Goal: Task Accomplishment & Management: Complete application form

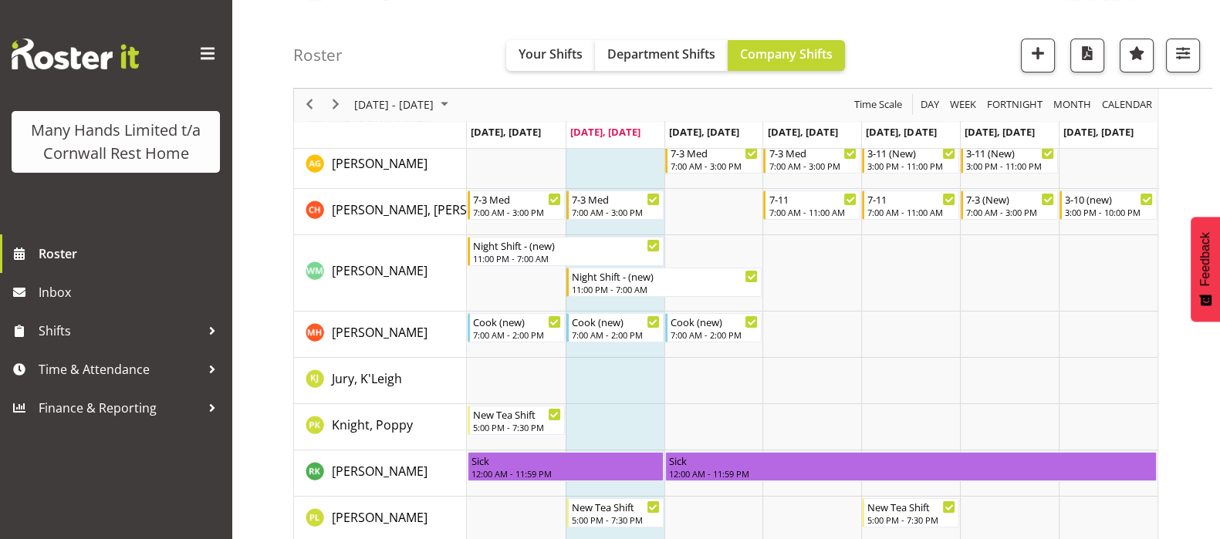
scroll to position [385, 0]
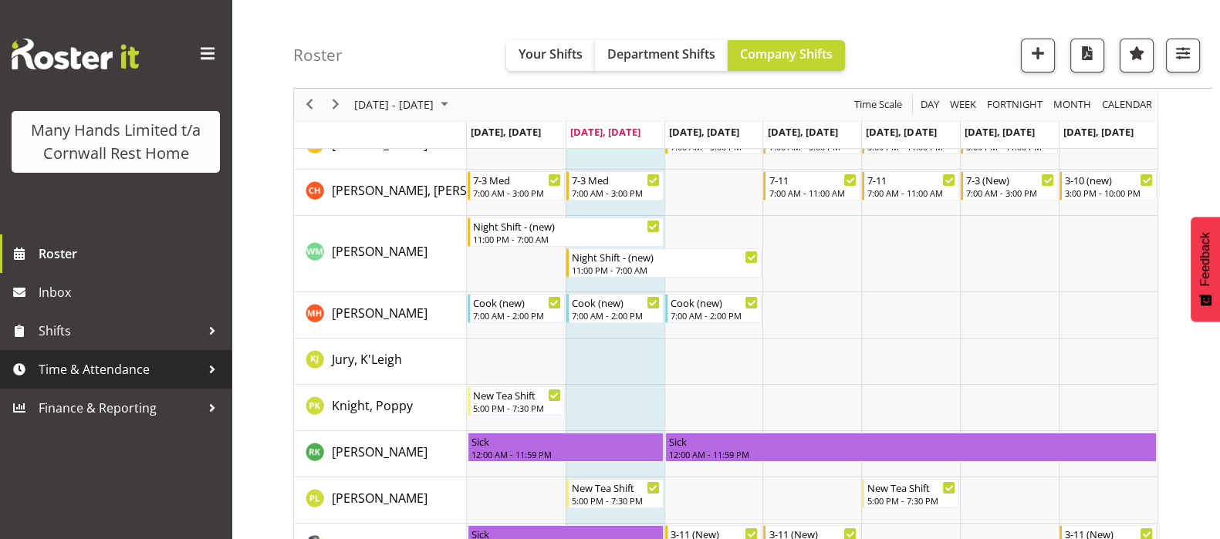
click at [85, 376] on span "Time & Attendance" at bounding box center [120, 369] width 162 height 23
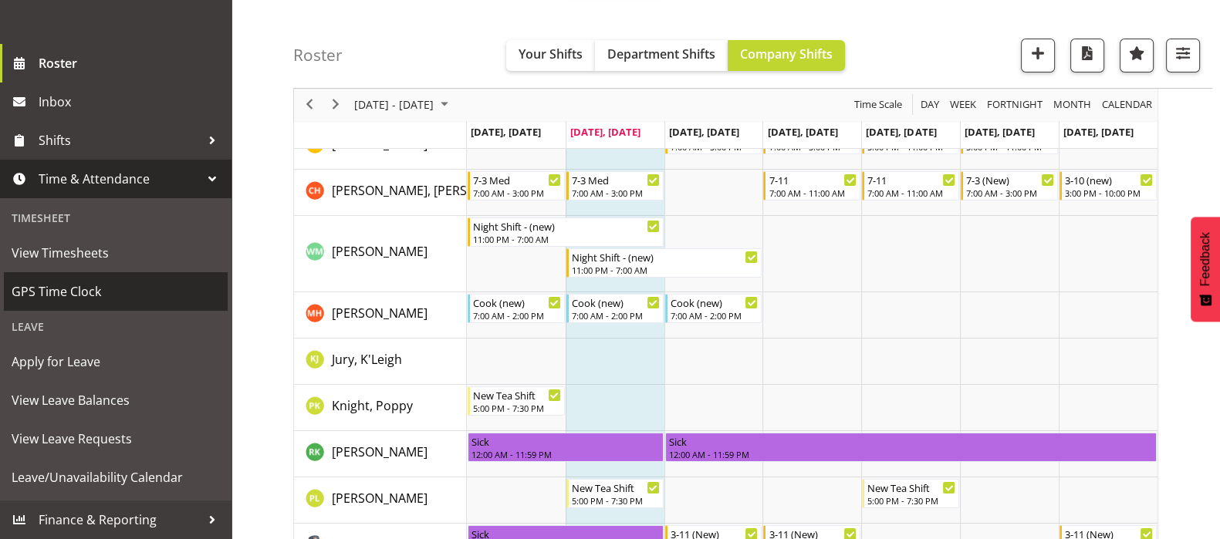
scroll to position [213, 0]
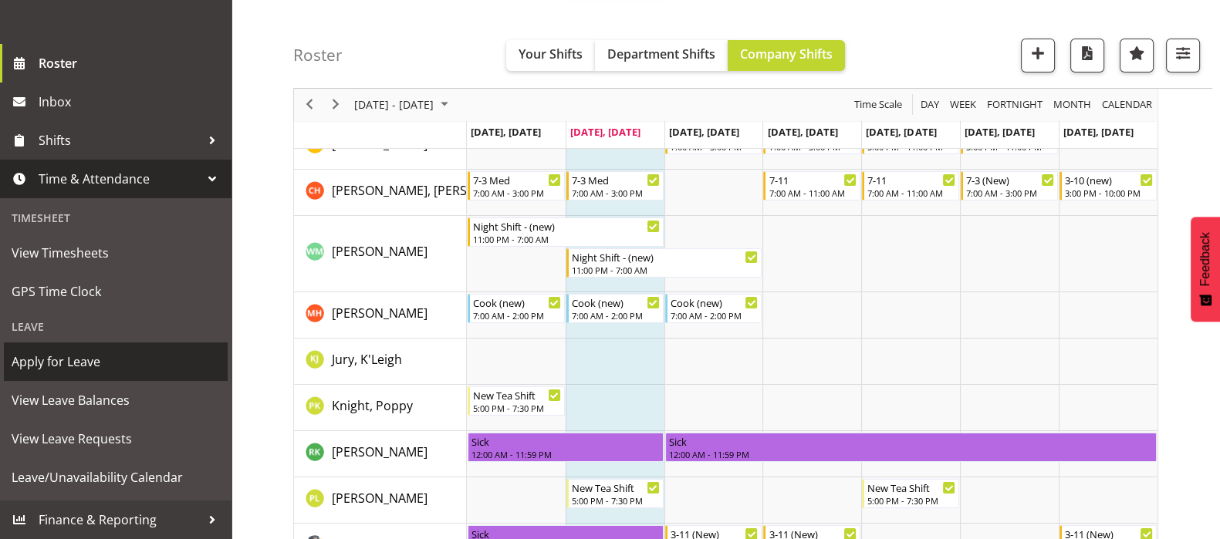
click at [52, 360] on span "Apply for Leave" at bounding box center [116, 361] width 208 height 23
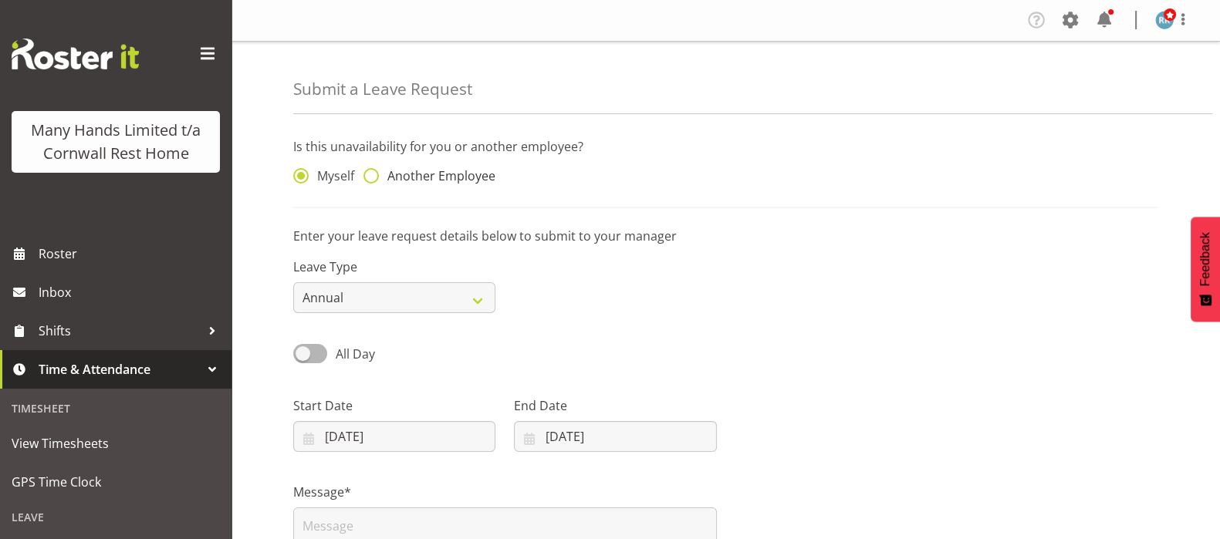
click at [375, 169] on span at bounding box center [370, 175] width 15 height 15
click at [373, 171] on input "Another Employee" at bounding box center [368, 176] width 10 height 10
radio input "true"
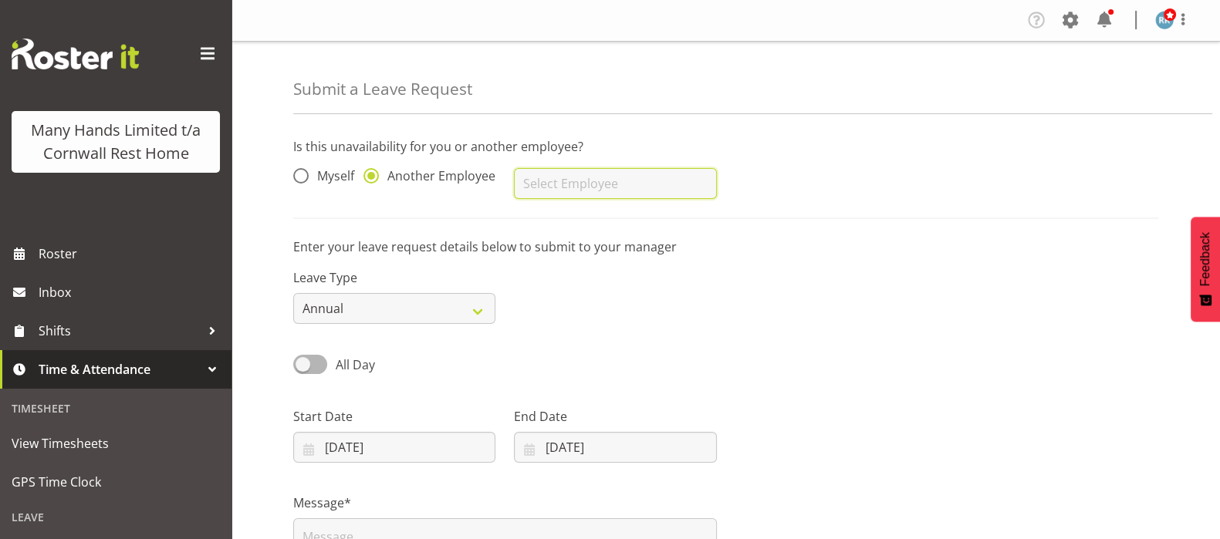
click at [529, 187] on input "text" at bounding box center [615, 183] width 202 height 31
type input "[PERSON_NAME]"
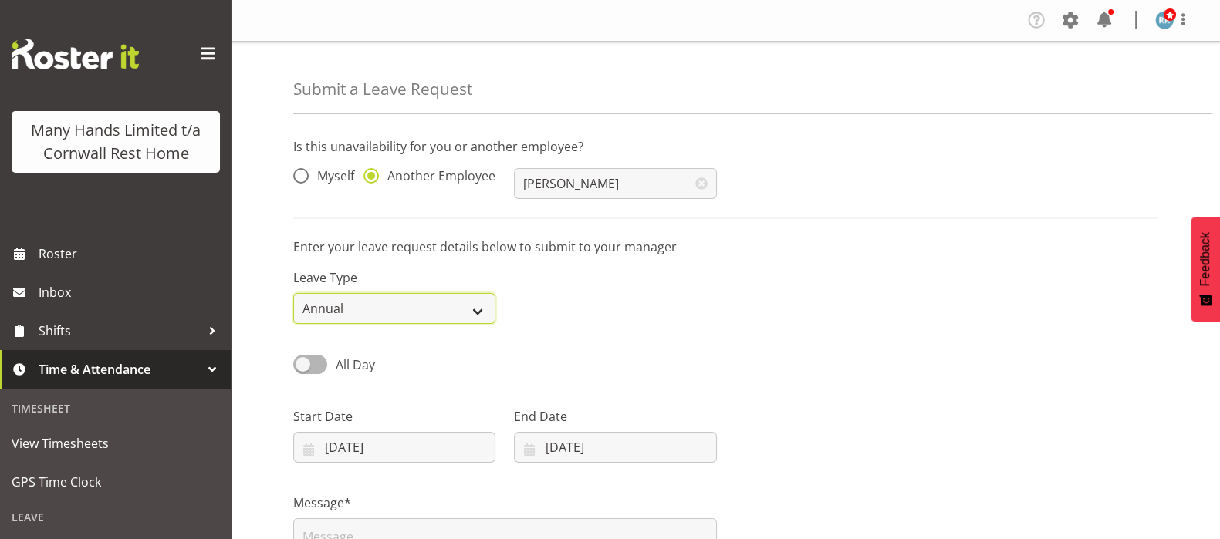
click at [482, 313] on select "Annual Sick Leave Without Pay Bereavement Domestic Violence Parental Jury Servi…" at bounding box center [394, 308] width 202 height 31
select select "Sick"
click at [293, 293] on select "Annual Sick Leave Without Pay Bereavement Domestic Violence Parental Jury Servi…" at bounding box center [394, 308] width 202 height 31
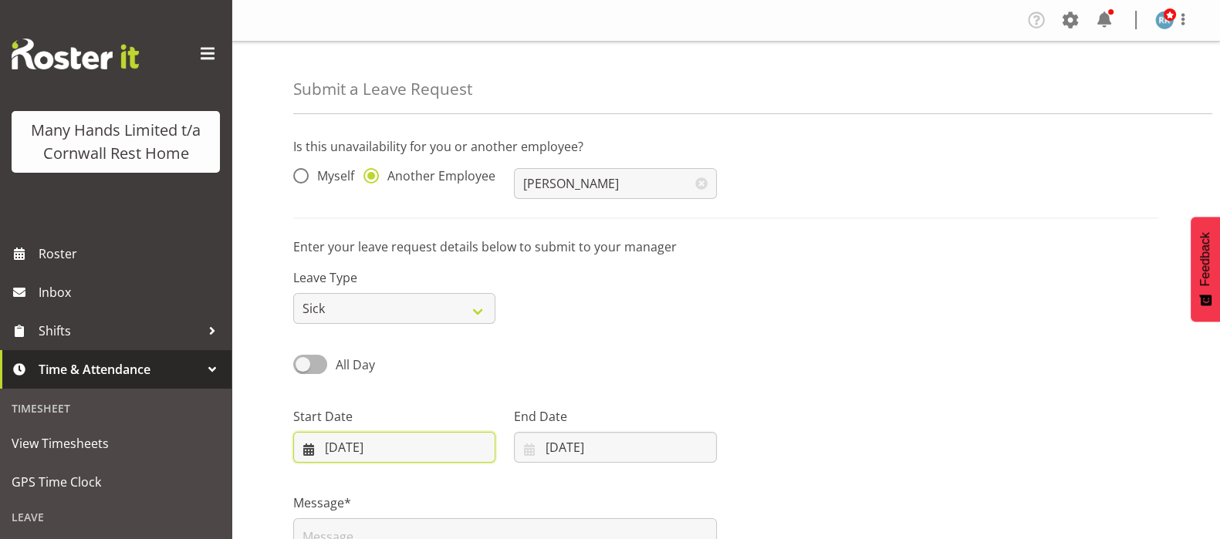
click at [305, 446] on input "19/08/2025" at bounding box center [394, 447] width 202 height 31
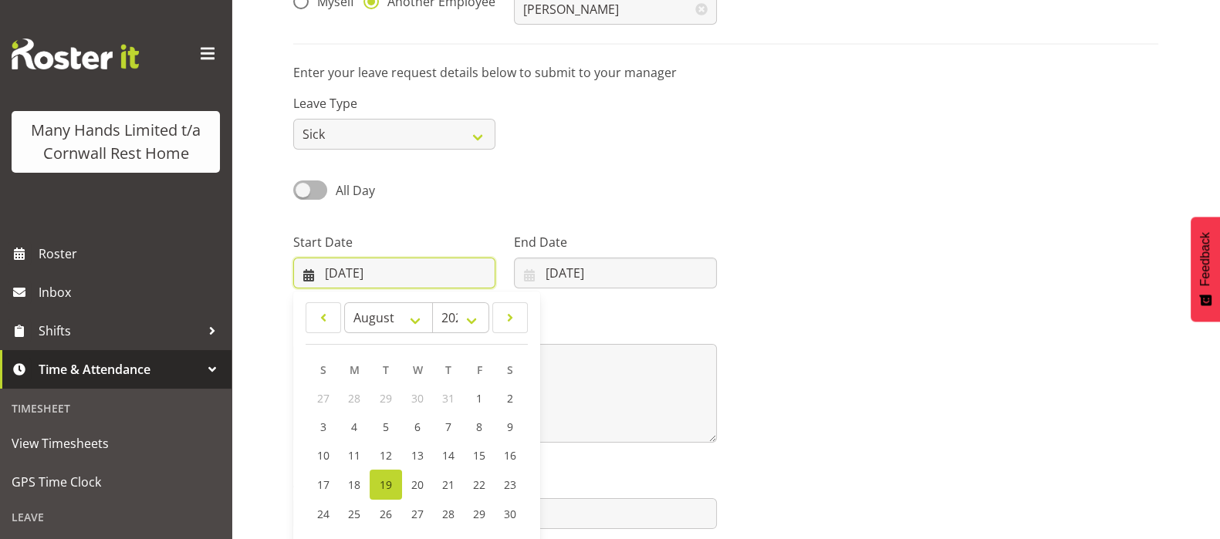
scroll to position [246, 0]
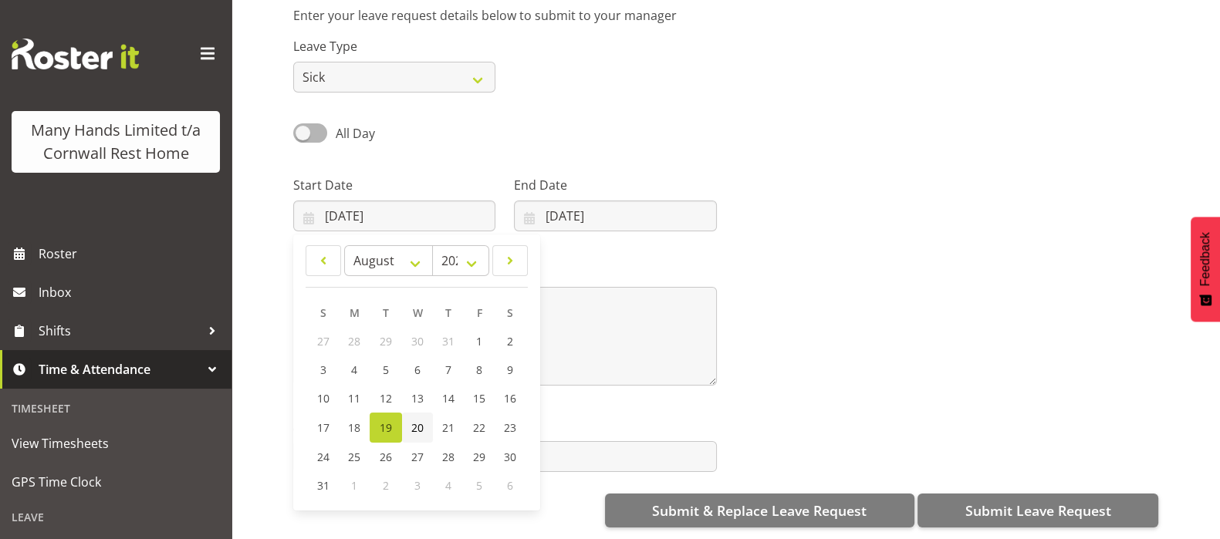
click at [418, 421] on span "20" at bounding box center [417, 428] width 12 height 15
type input "20/08/2025"
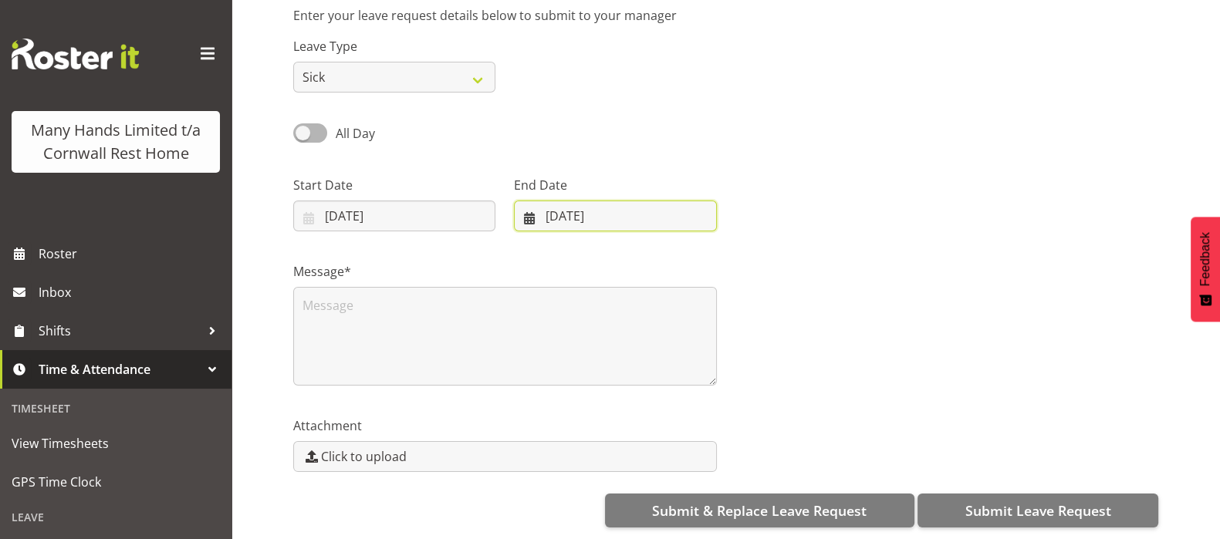
click at [525, 201] on input "19/08/2025" at bounding box center [615, 216] width 202 height 31
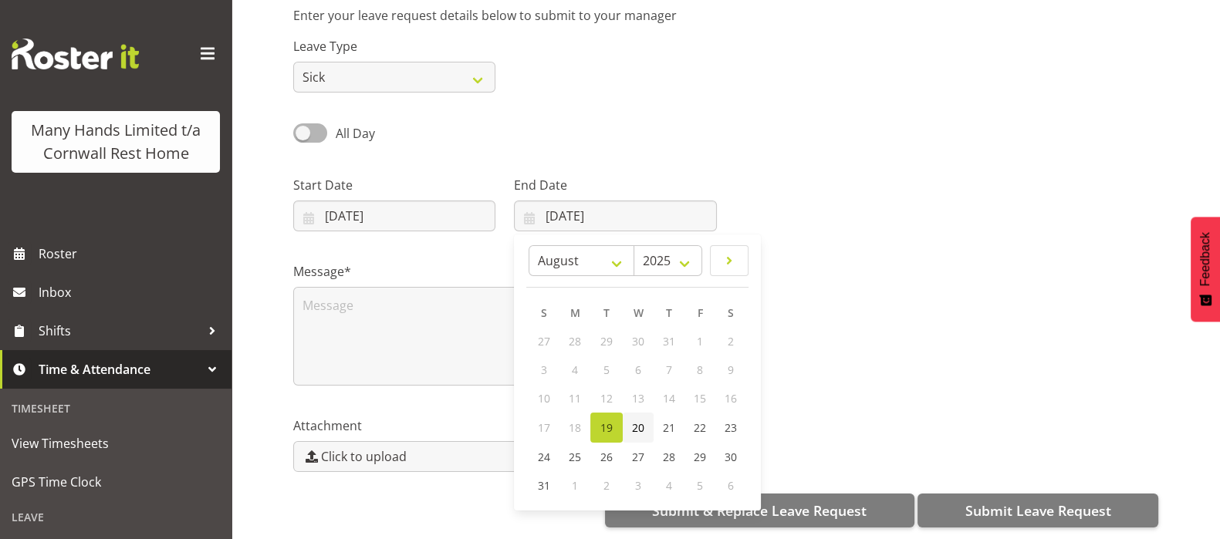
click at [642, 421] on span "20" at bounding box center [638, 428] width 12 height 15
type input "20/08/2025"
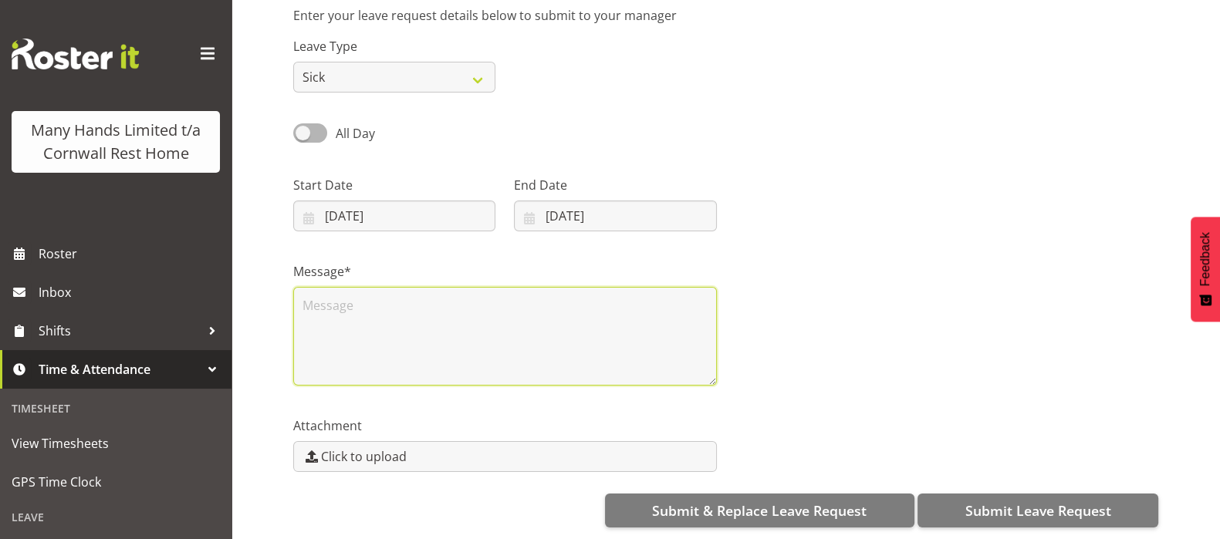
click at [364, 306] on textarea at bounding box center [505, 336] width 424 height 99
type textarea "ongoing RTI, seen by NP, given three days off, rostered 3-11"
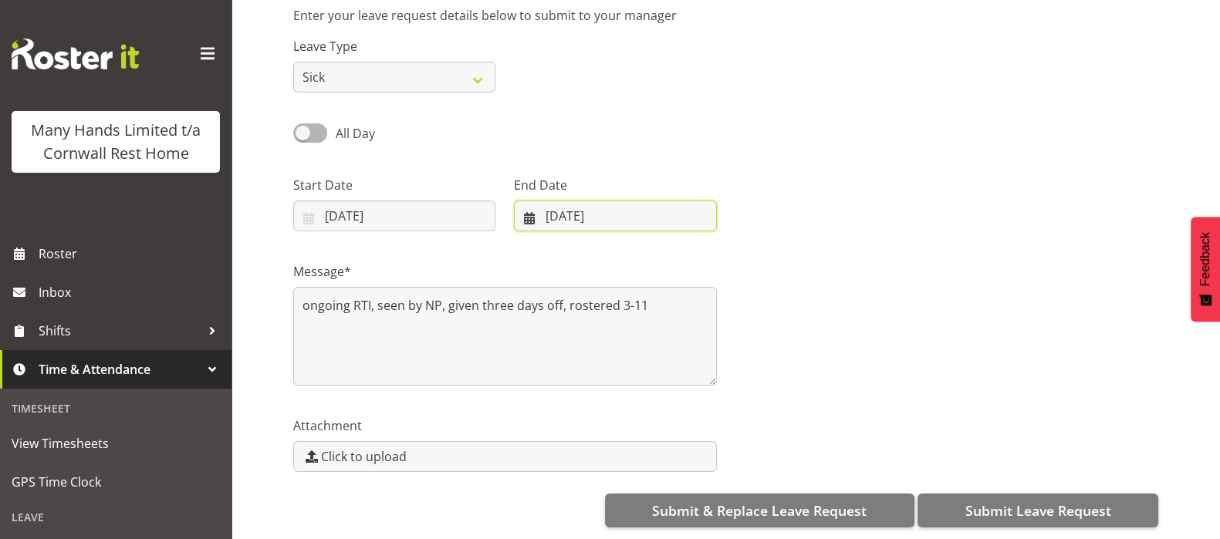
click at [527, 207] on input "20/08/2025" at bounding box center [615, 216] width 202 height 31
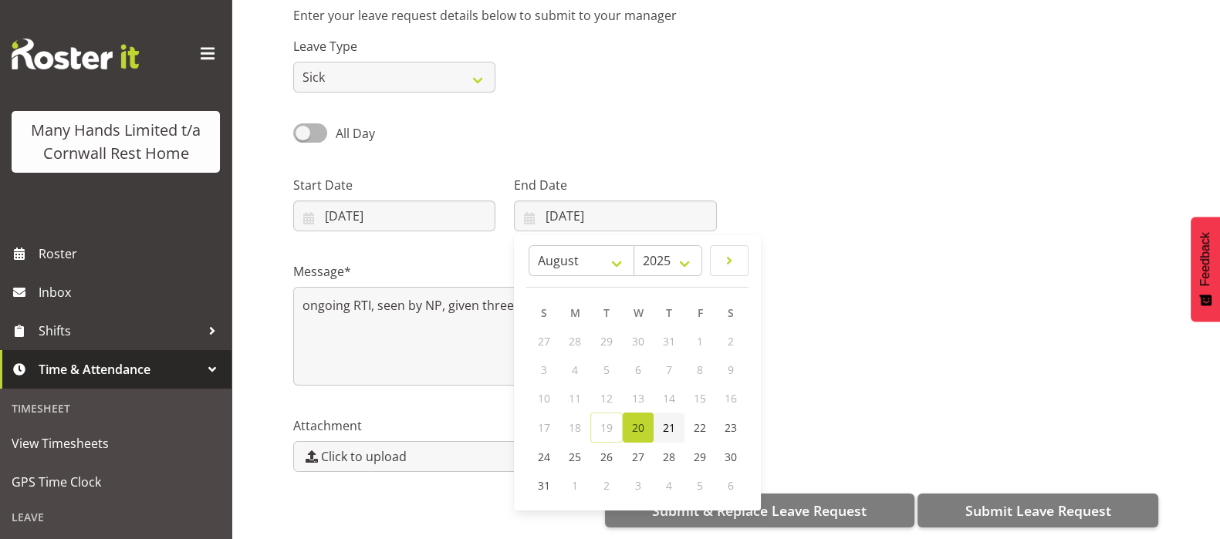
click at [661, 413] on link "21" at bounding box center [669, 428] width 31 height 30
type input "21/08/2025"
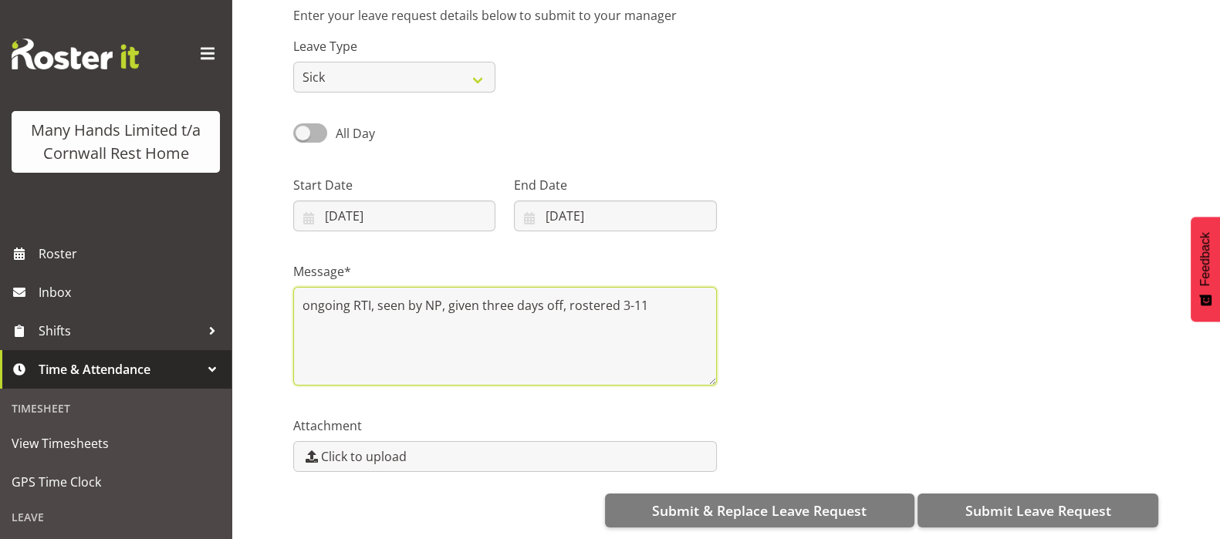
click at [656, 298] on textarea "ongoing RTI, seen by NP, given three days off, rostered 3-11" at bounding box center [505, 336] width 424 height 99
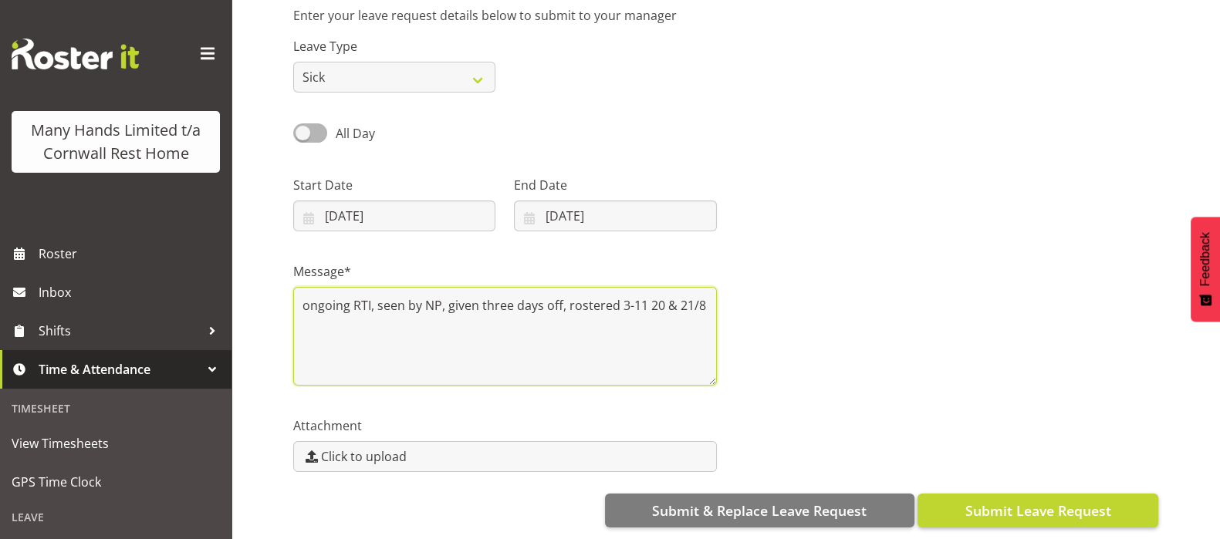
type textarea "ongoing RTI, seen by NP, given three days off, rostered 3-11 20 & 21/8"
click at [1064, 501] on span "Submit Leave Request" at bounding box center [1038, 511] width 146 height 20
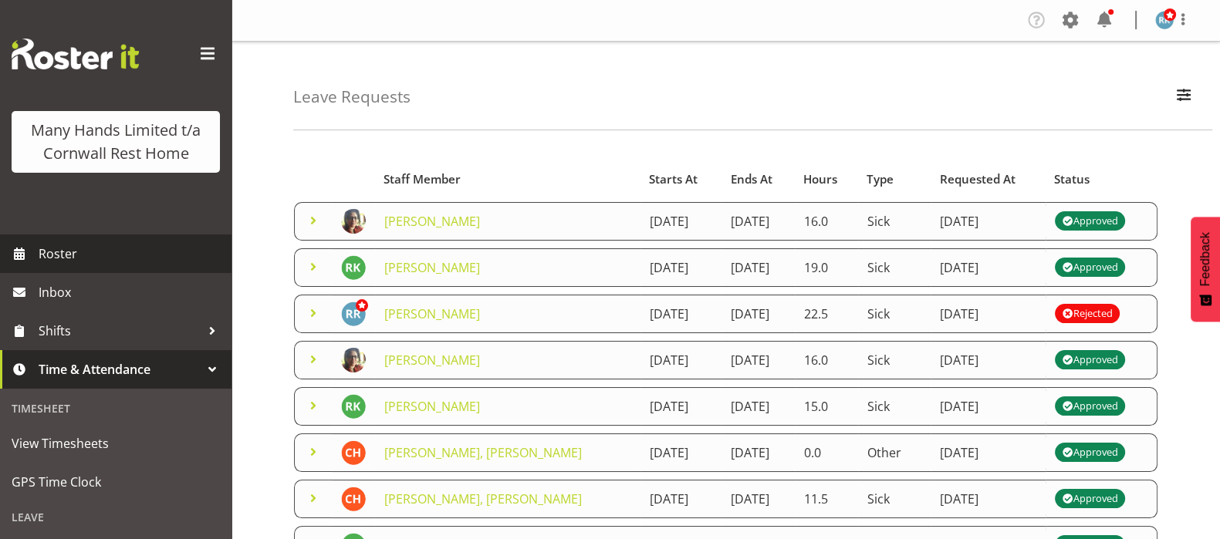
click at [60, 265] on span "Roster" at bounding box center [131, 253] width 185 height 23
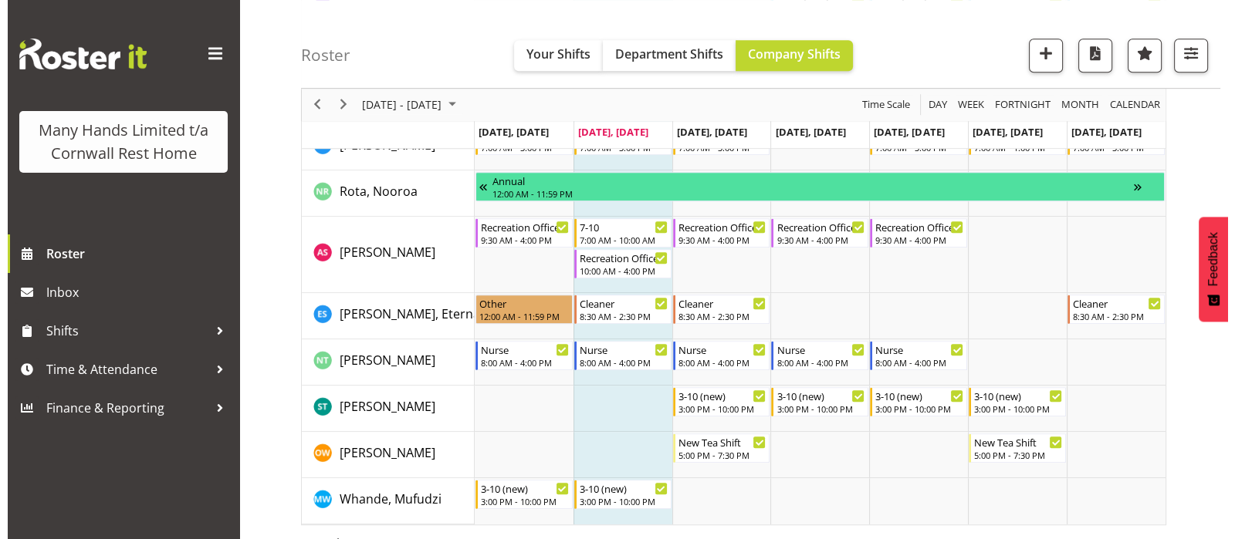
scroll to position [1157, 0]
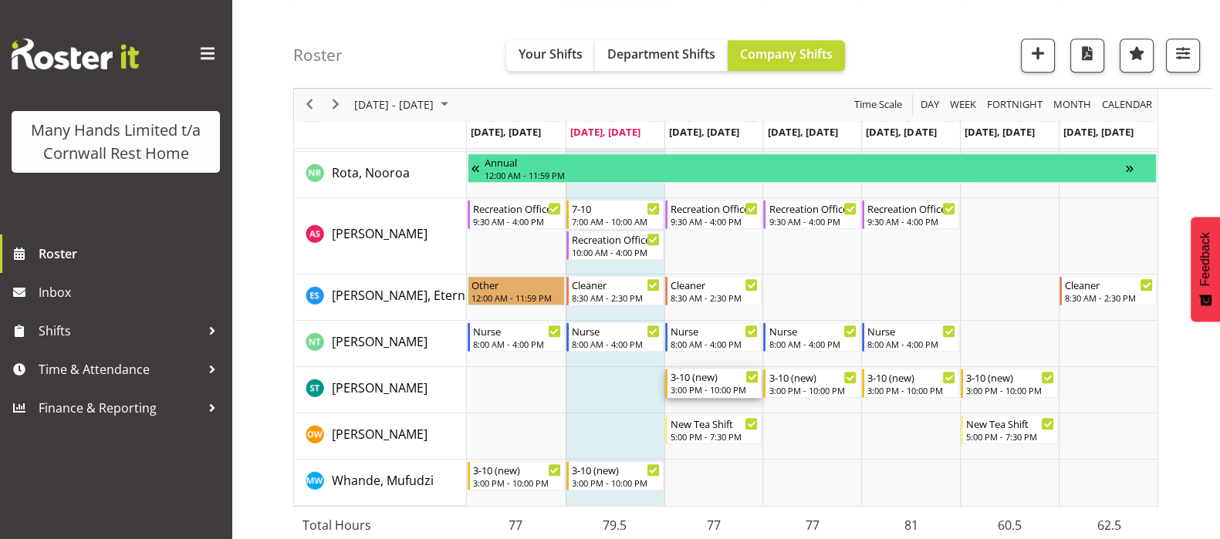
click at [698, 382] on div "3-10 (new)" at bounding box center [715, 376] width 89 height 15
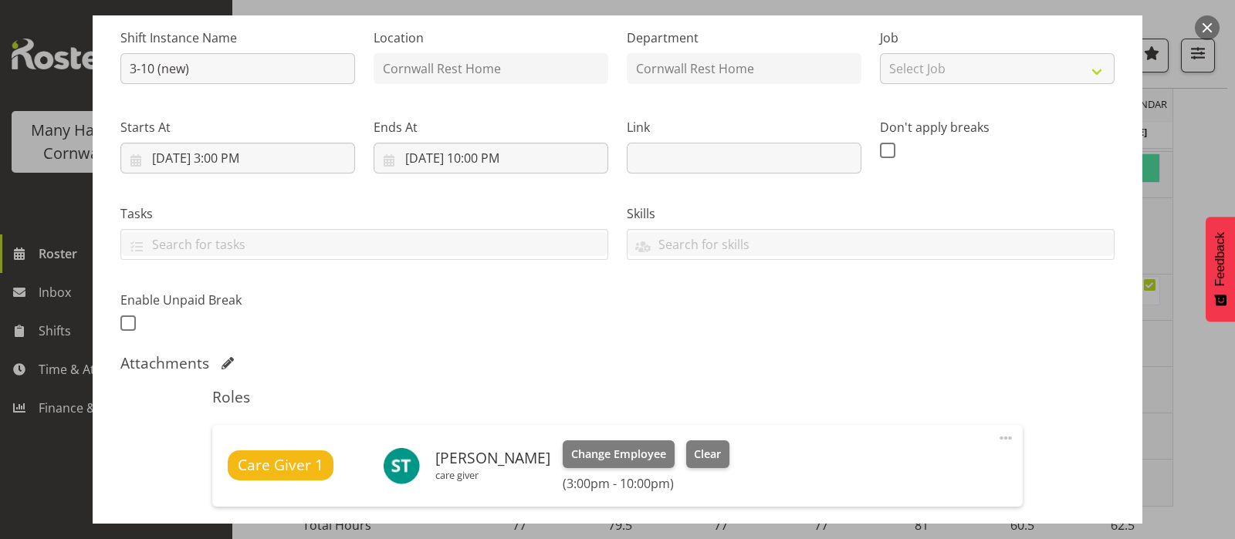
scroll to position [289, 0]
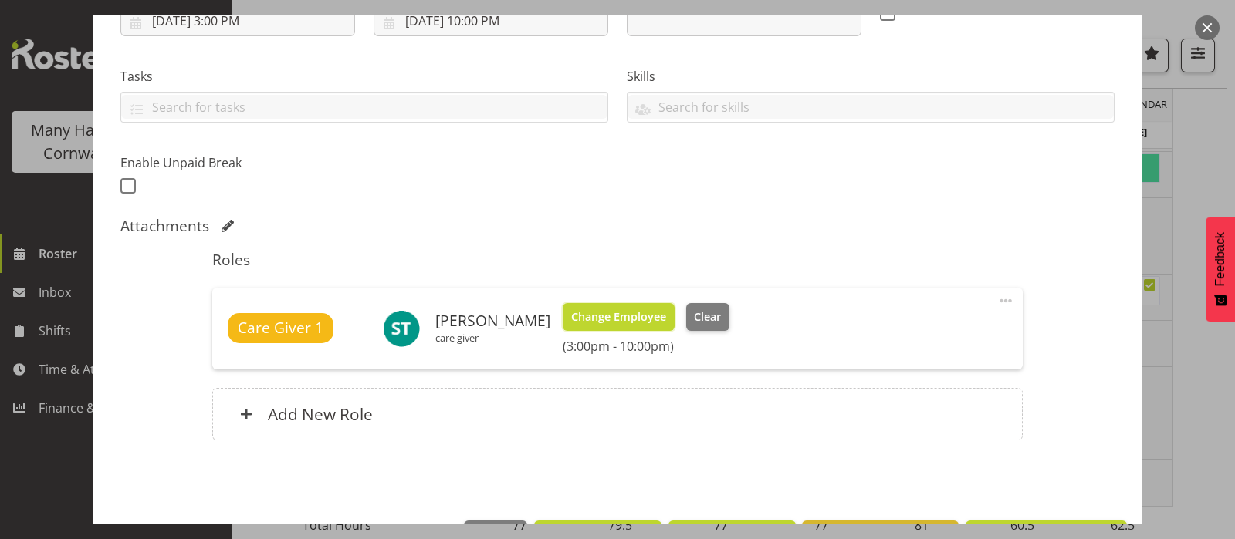
click at [613, 317] on span "Change Employee" at bounding box center [618, 317] width 95 height 17
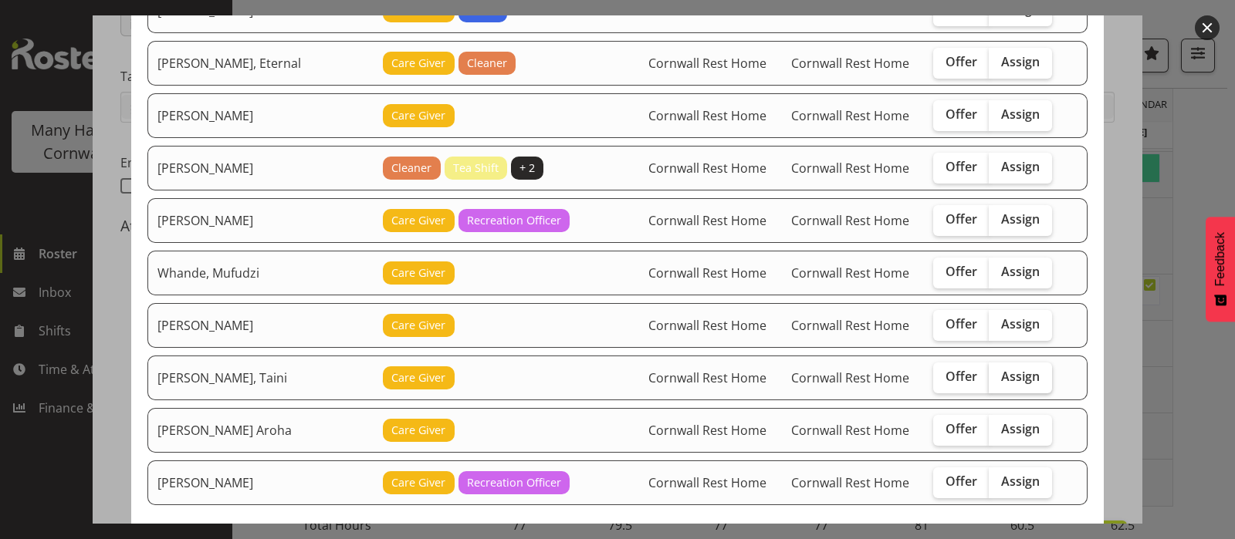
click at [1003, 369] on span "Assign" at bounding box center [1020, 376] width 39 height 15
click at [998, 372] on input "Assign" at bounding box center [993, 377] width 10 height 10
checkbox input "true"
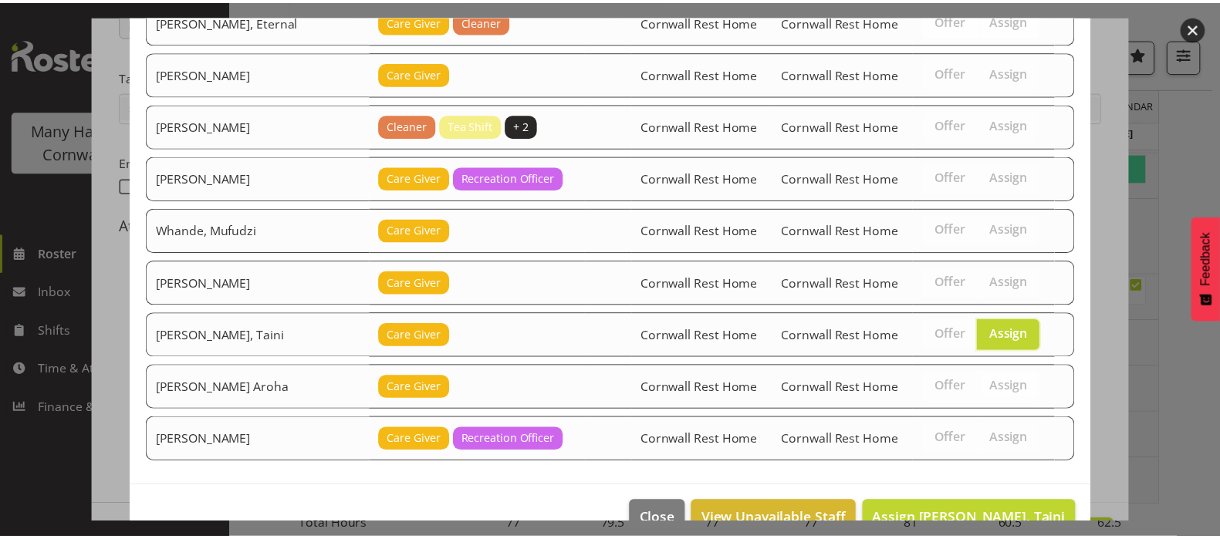
scroll to position [363, 0]
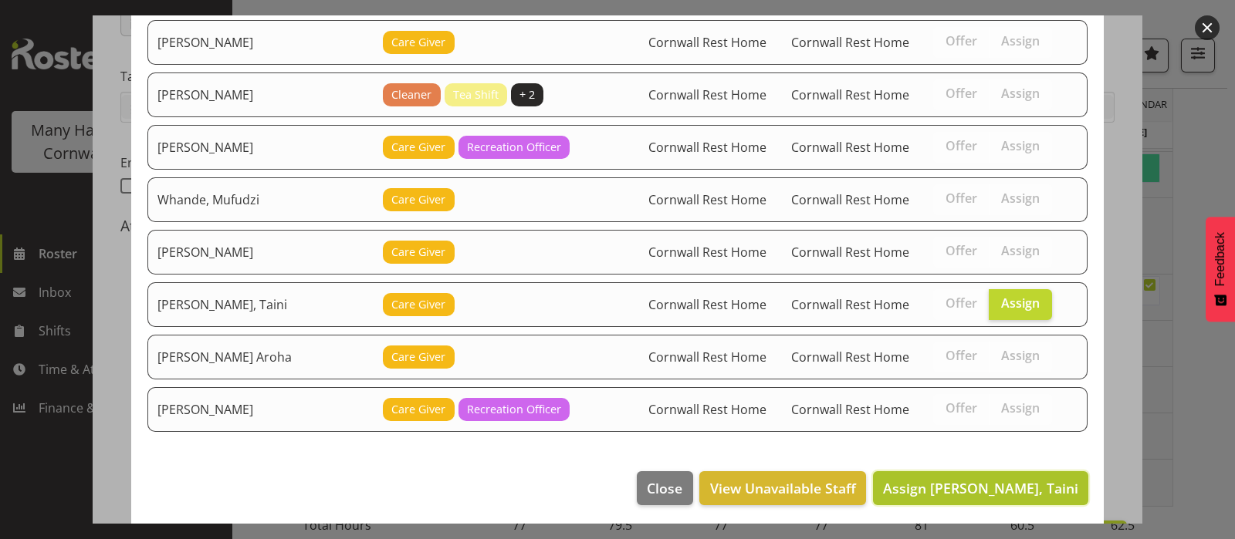
click at [1001, 481] on span "Assign [PERSON_NAME], Taini" at bounding box center [980, 488] width 195 height 19
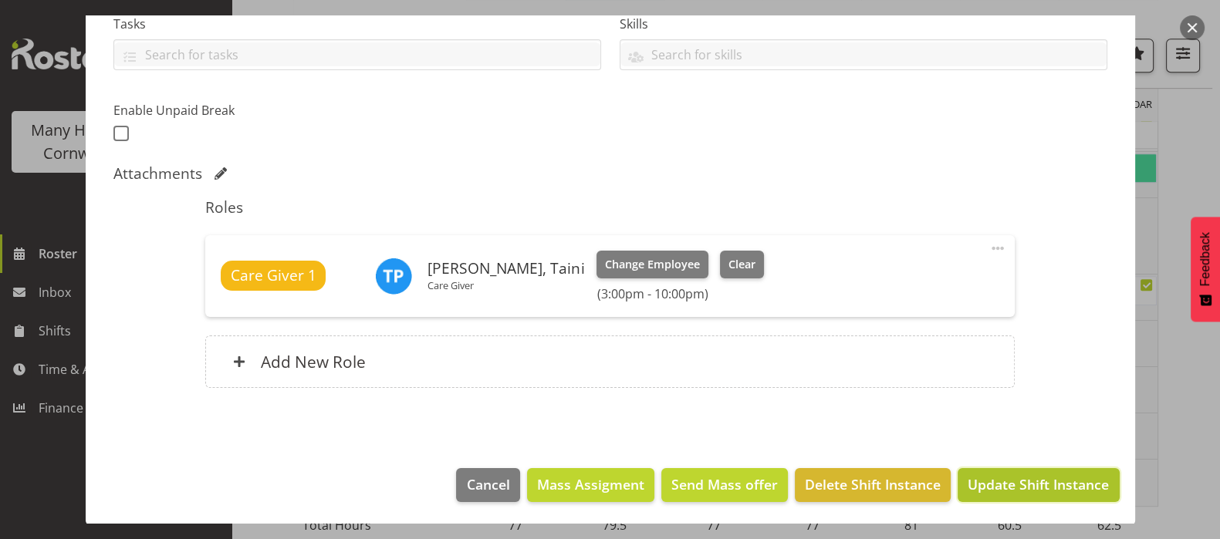
click at [998, 478] on span "Update Shift Instance" at bounding box center [1038, 485] width 141 height 20
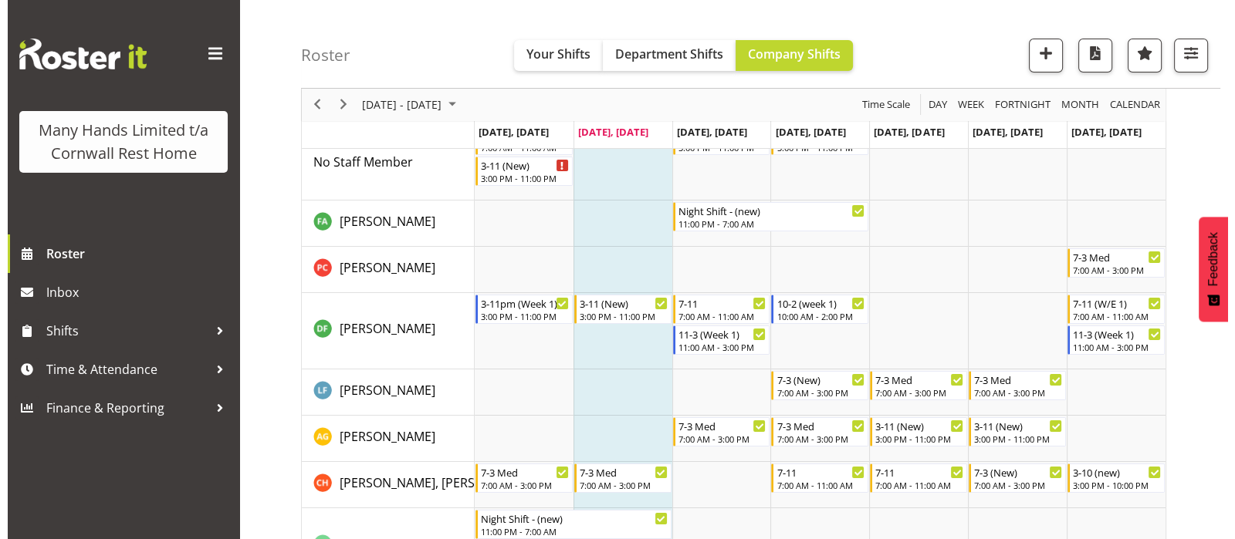
scroll to position [0, 0]
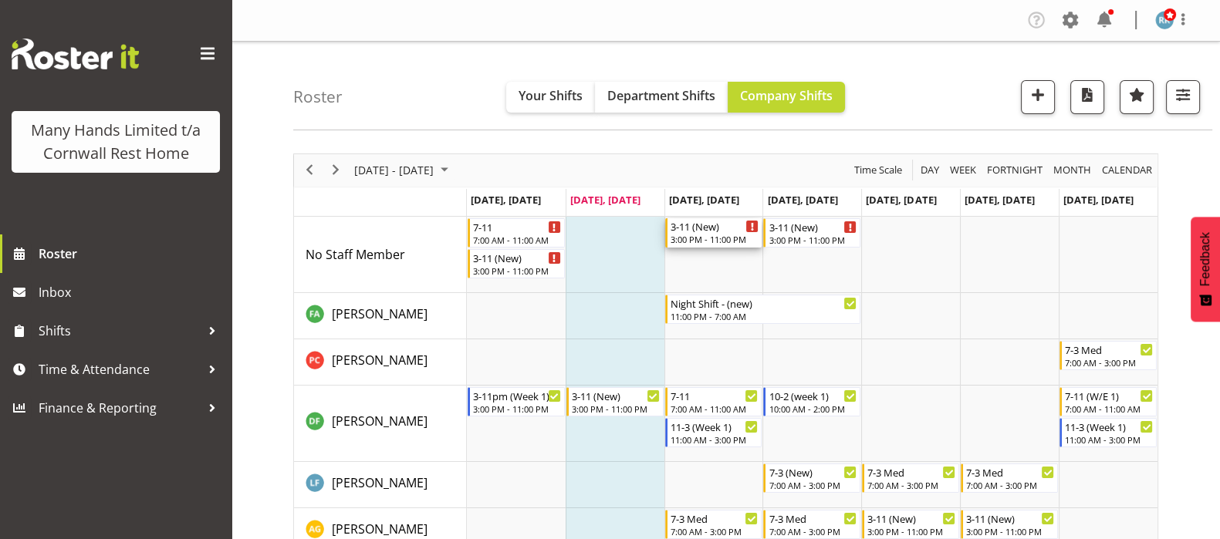
click at [698, 235] on div "3:00 PM - 11:00 PM" at bounding box center [715, 239] width 89 height 12
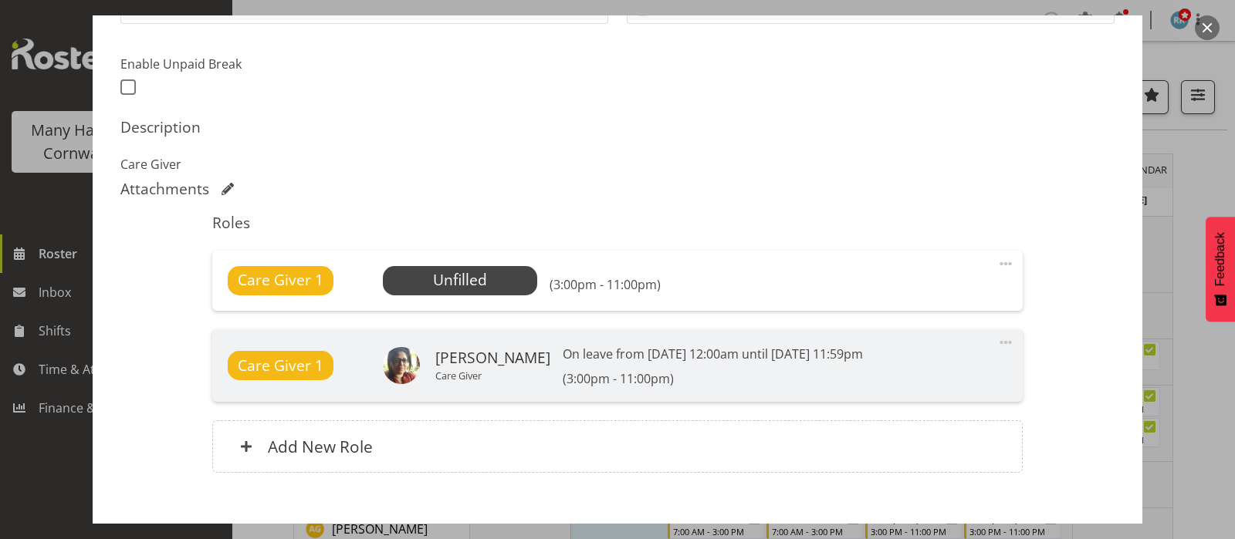
scroll to position [377, 0]
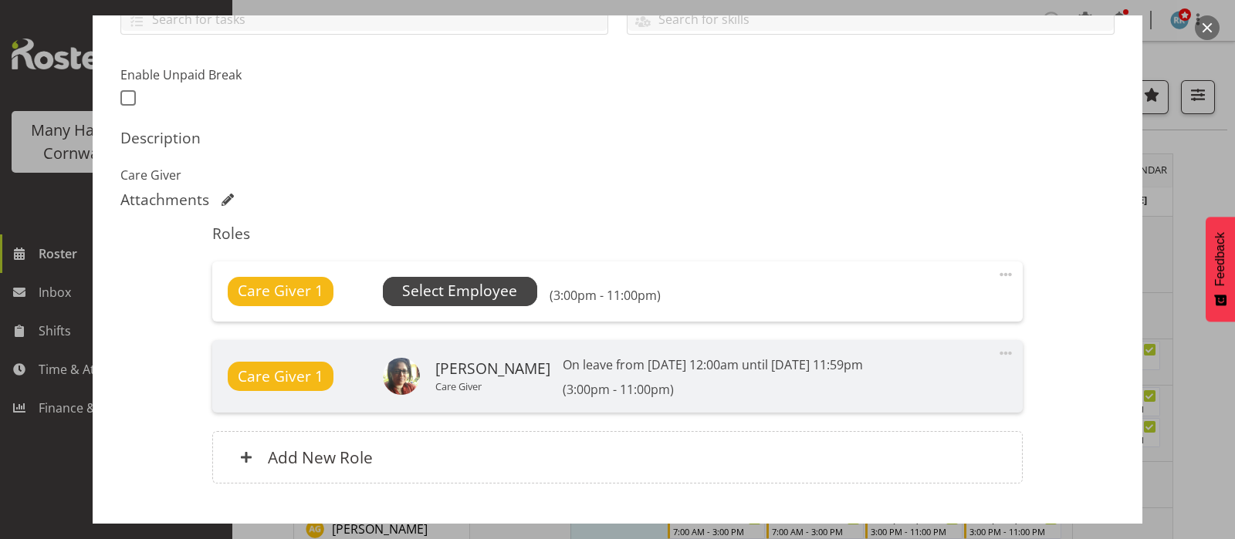
click at [459, 292] on span "Select Employee" at bounding box center [459, 291] width 115 height 22
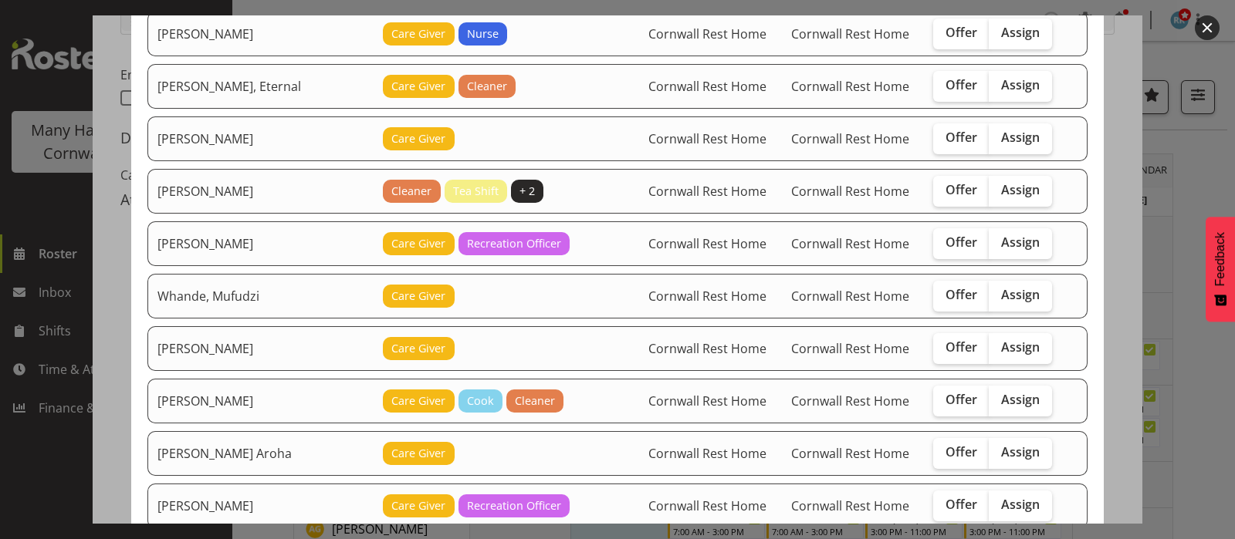
scroll to position [289, 0]
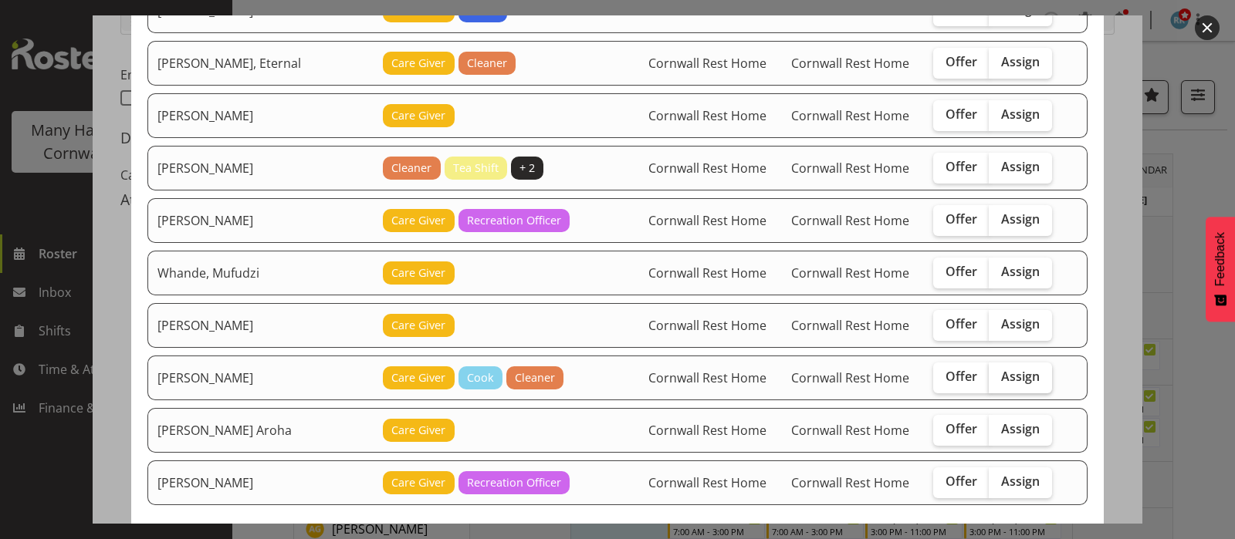
click at [1002, 370] on span "Assign" at bounding box center [1020, 376] width 39 height 15
click at [998, 372] on input "Assign" at bounding box center [993, 377] width 10 height 10
checkbox input "true"
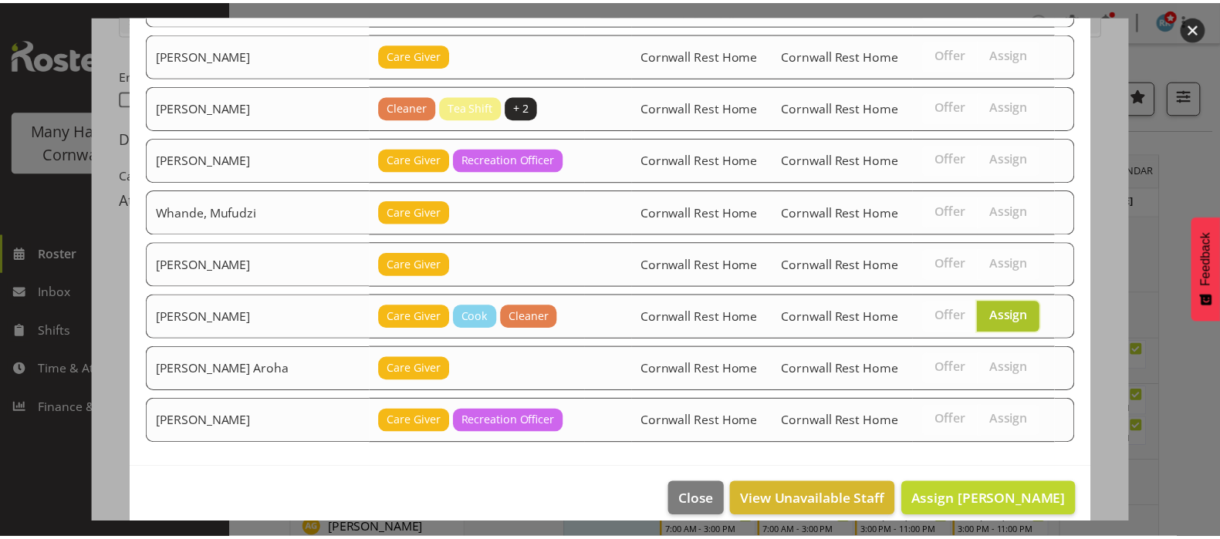
scroll to position [363, 0]
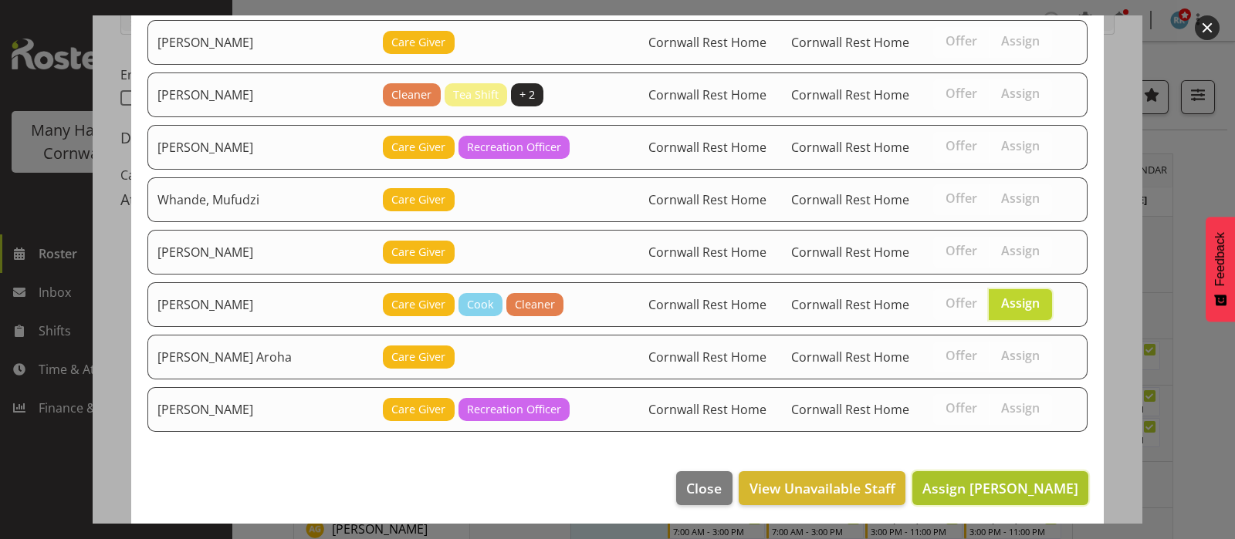
click at [973, 481] on span "Assign [PERSON_NAME]" at bounding box center [1000, 488] width 156 height 19
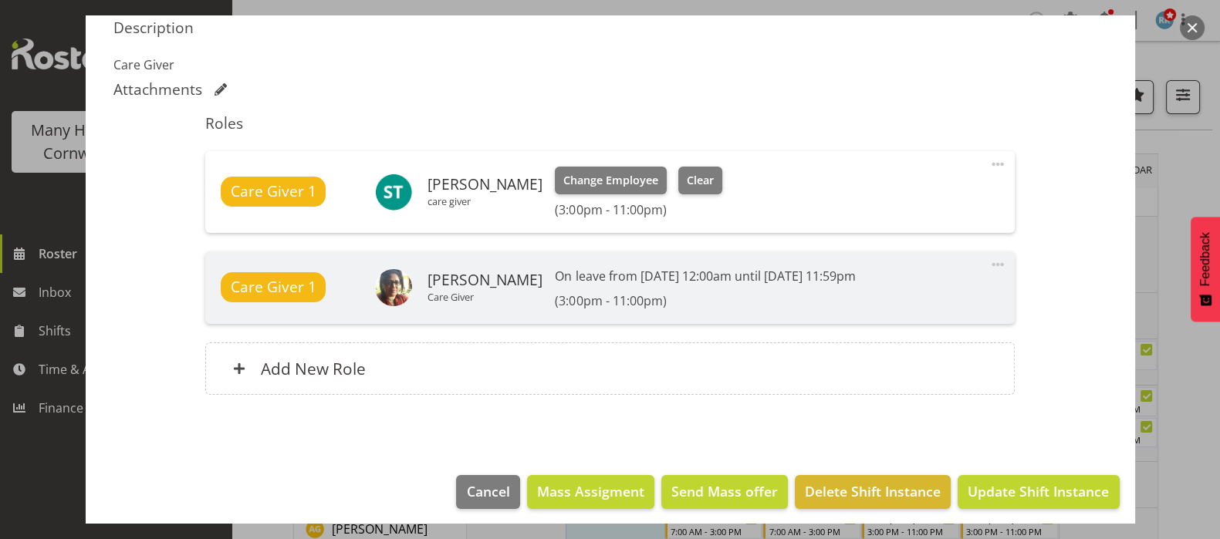
scroll to position [495, 0]
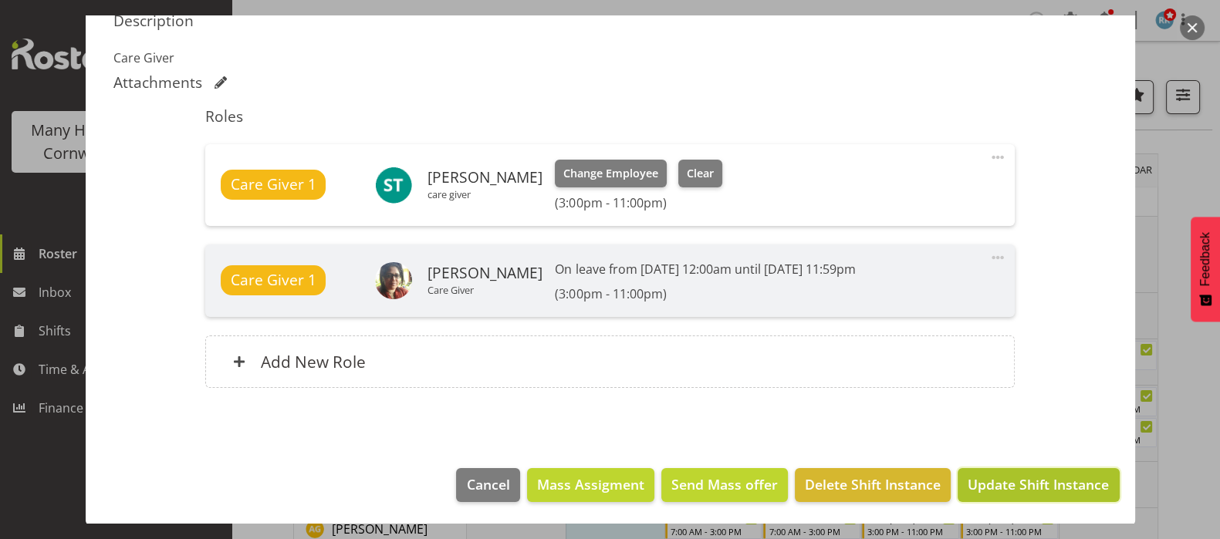
click at [1023, 484] on span "Update Shift Instance" at bounding box center [1038, 485] width 141 height 20
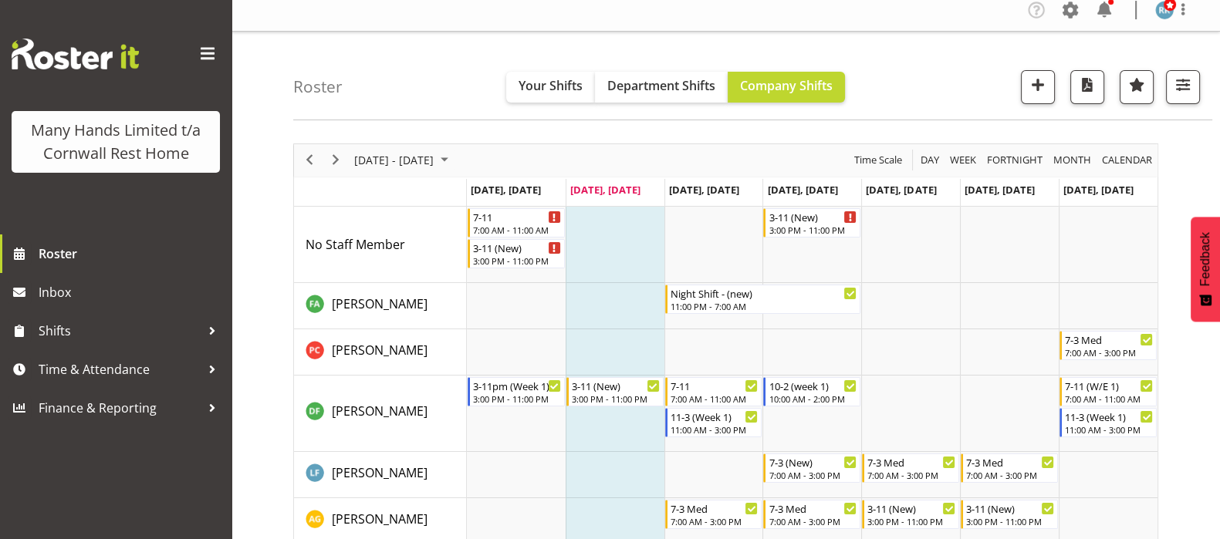
scroll to position [0, 0]
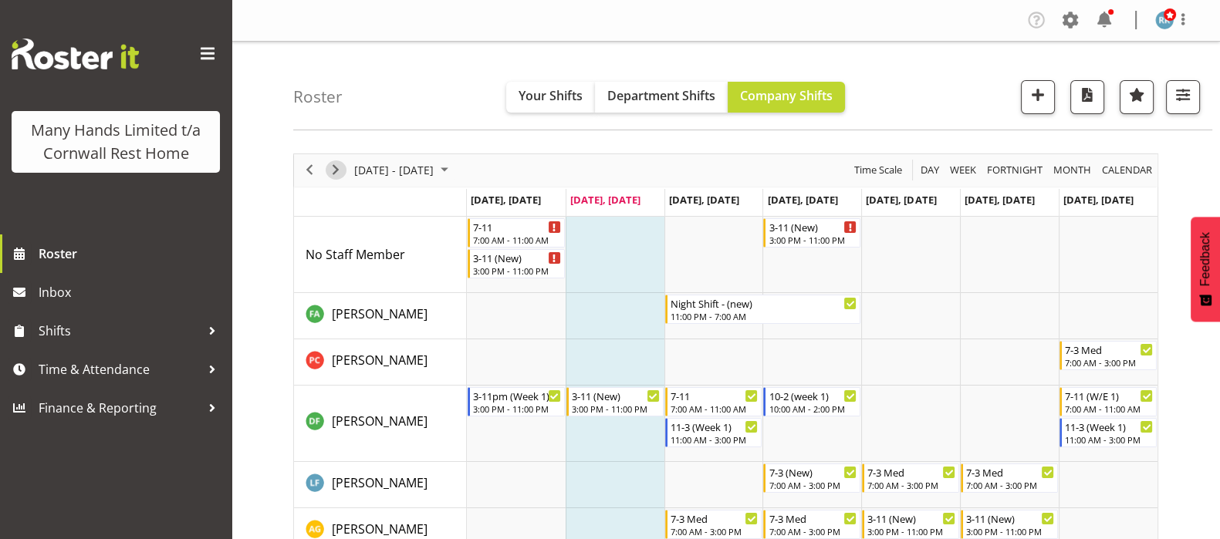
click at [330, 167] on span "Next" at bounding box center [335, 169] width 19 height 19
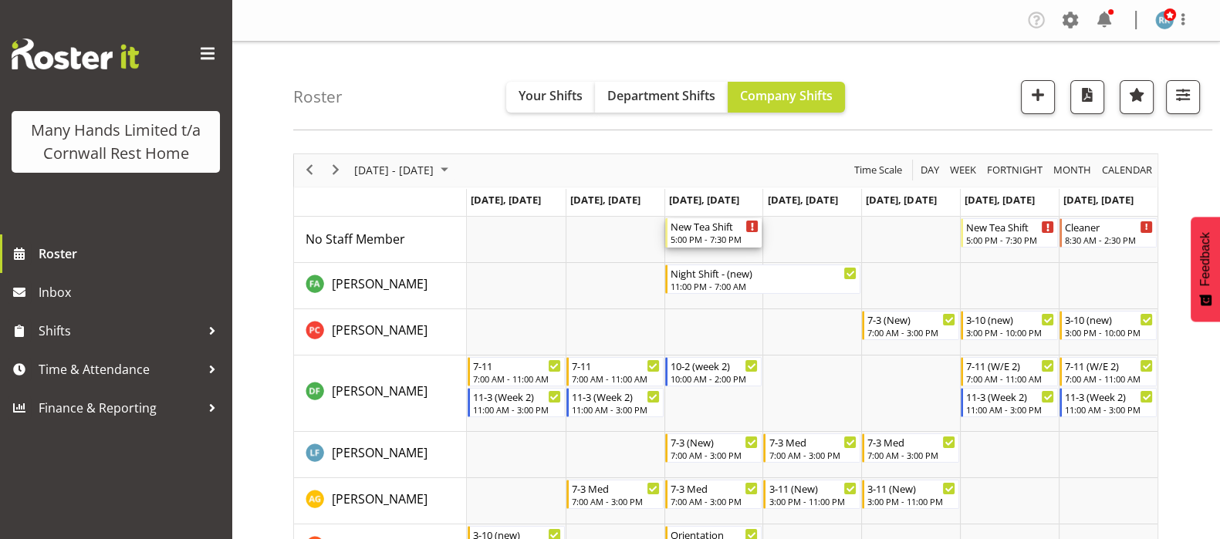
click at [688, 239] on div "5:00 PM - 7:30 PM" at bounding box center [715, 239] width 89 height 12
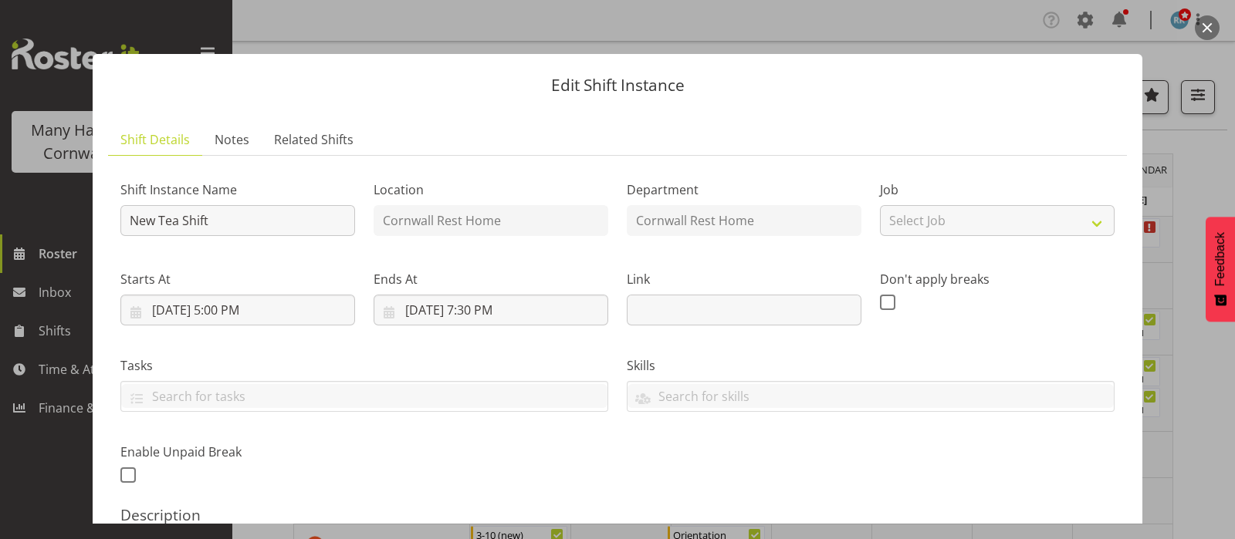
click at [1208, 20] on button "button" at bounding box center [1206, 27] width 25 height 25
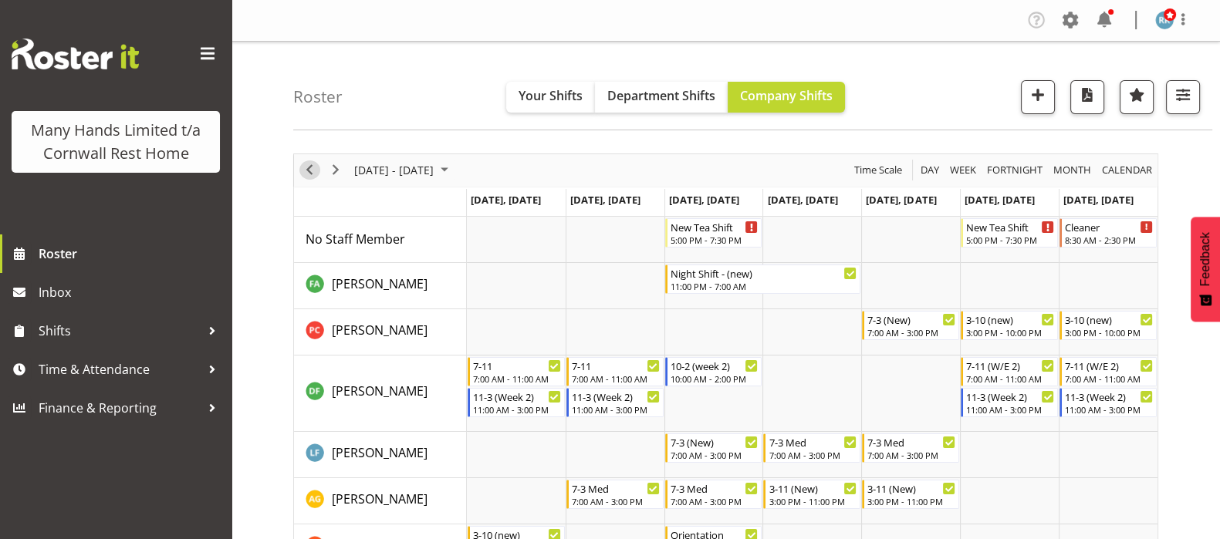
click at [313, 167] on span "Previous" at bounding box center [309, 169] width 19 height 19
